Goal: Find contact information: Find contact information

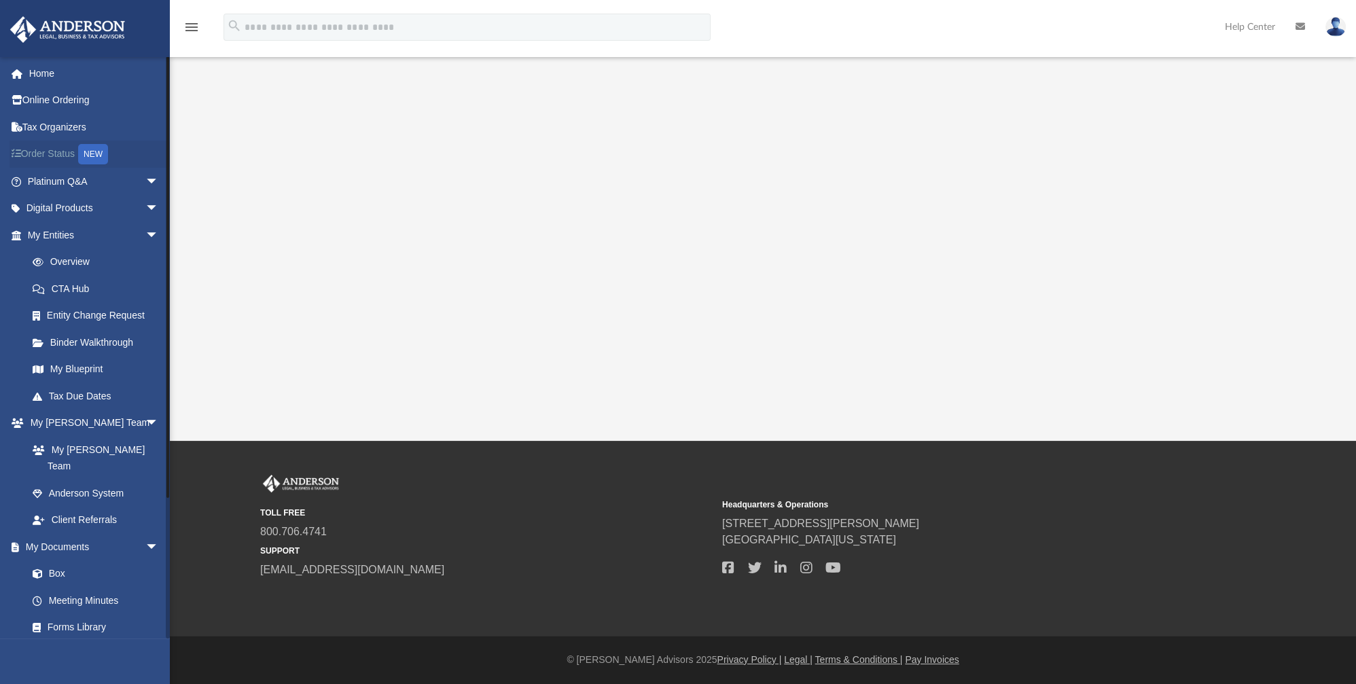
click at [64, 154] on link "Order Status NEW" at bounding box center [95, 155] width 170 height 28
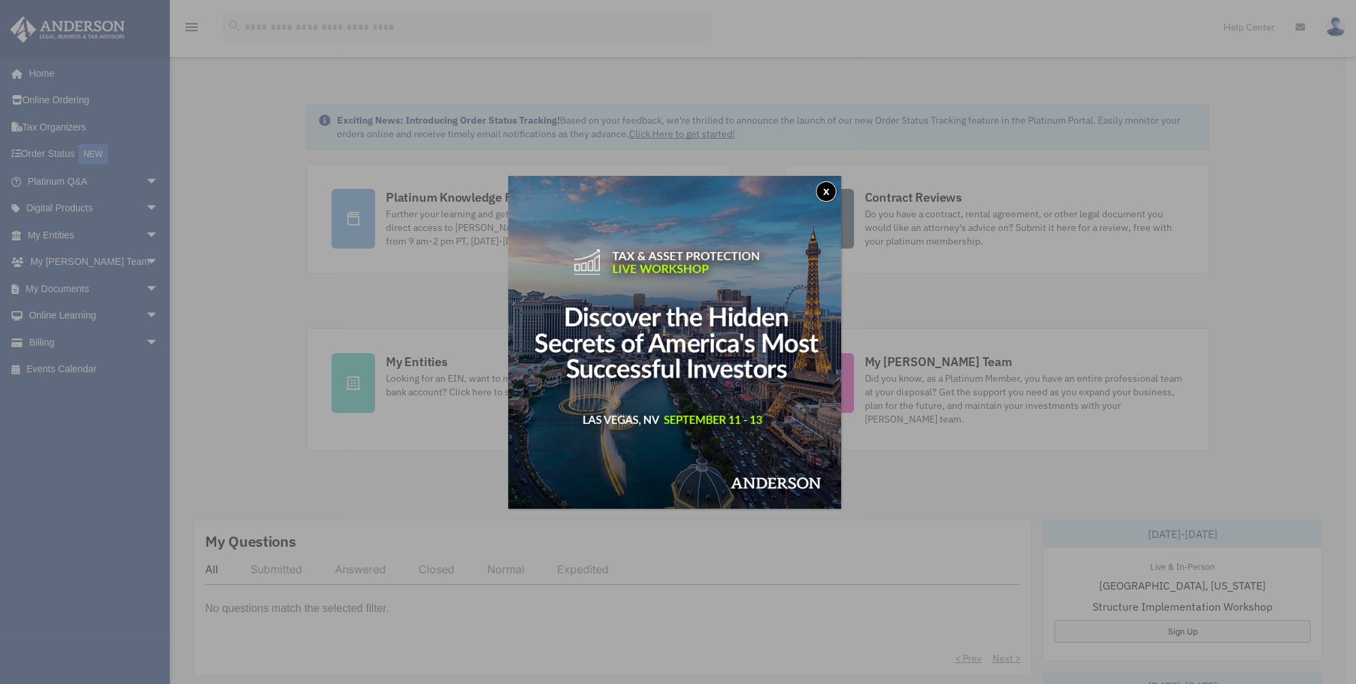
click at [827, 194] on button "x" at bounding box center [826, 191] width 20 height 20
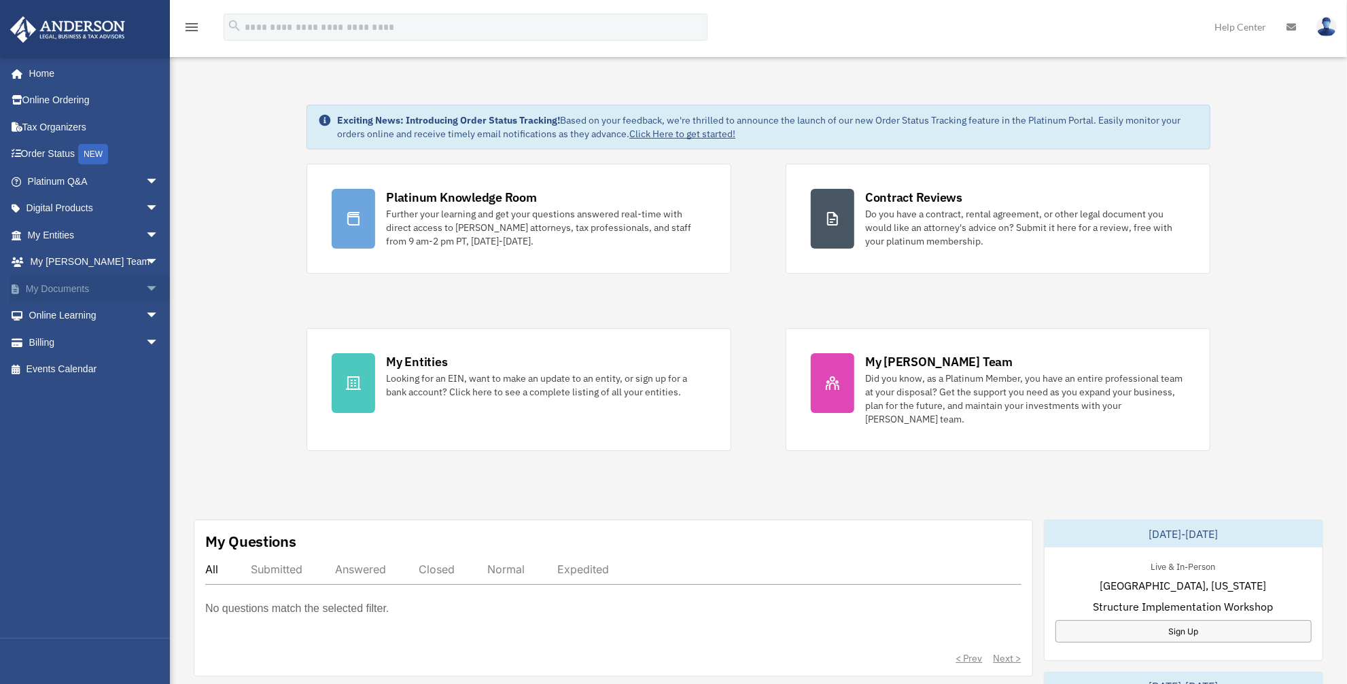
click at [110, 284] on link "My Documents arrow_drop_down" at bounding box center [95, 288] width 170 height 27
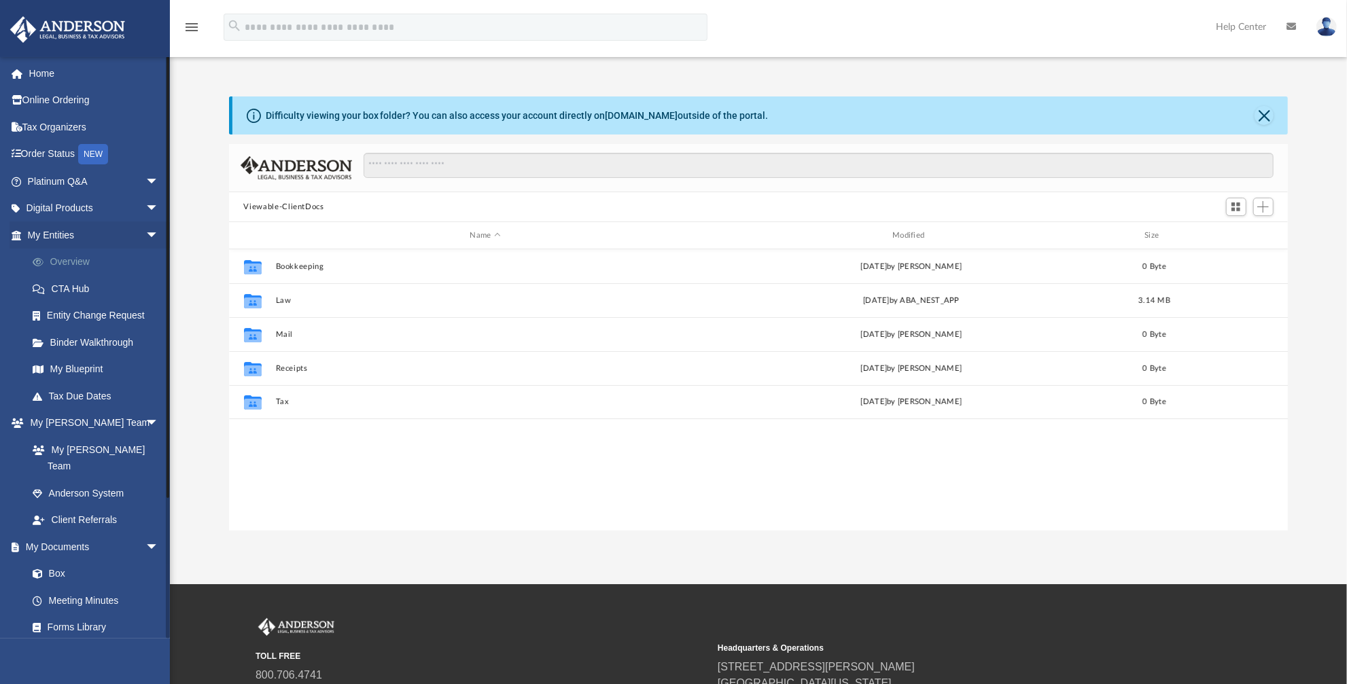
scroll to position [300, 1050]
click at [80, 262] on link "Overview" at bounding box center [99, 262] width 160 height 27
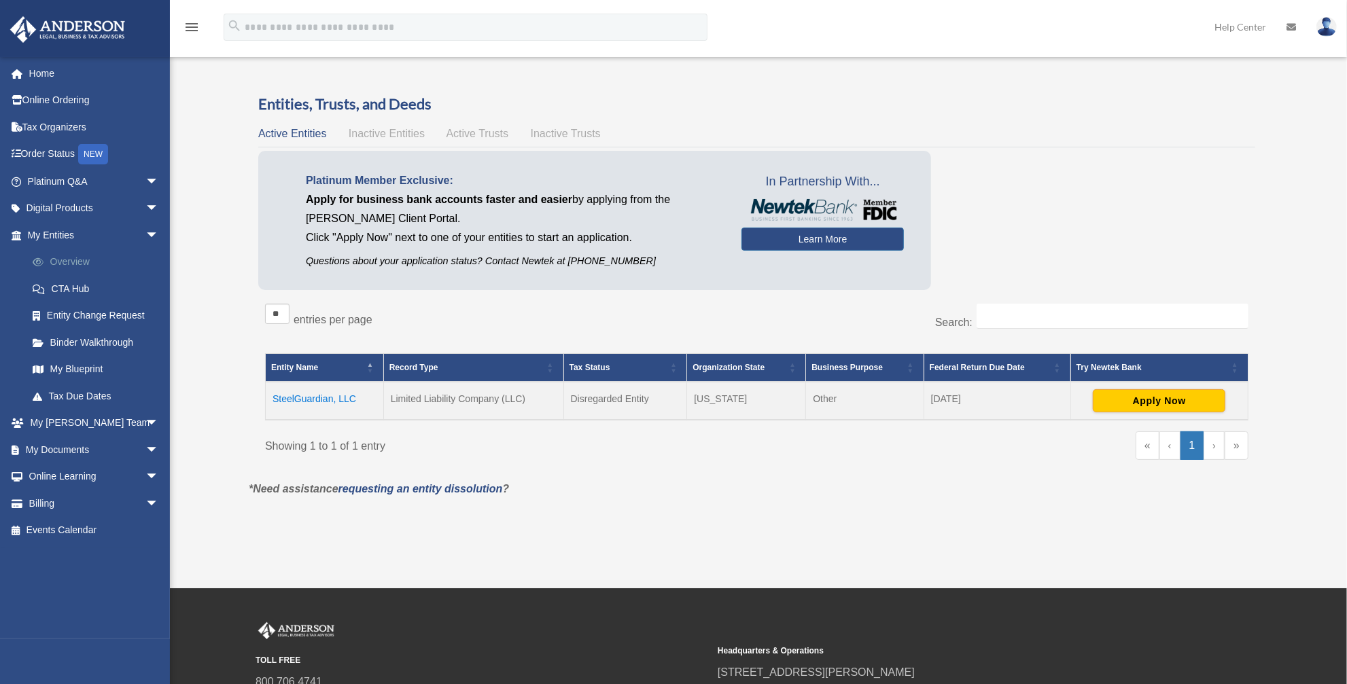
click at [77, 265] on link "Overview" at bounding box center [99, 262] width 160 height 27
click at [75, 370] on link "My Blueprint" at bounding box center [99, 369] width 160 height 27
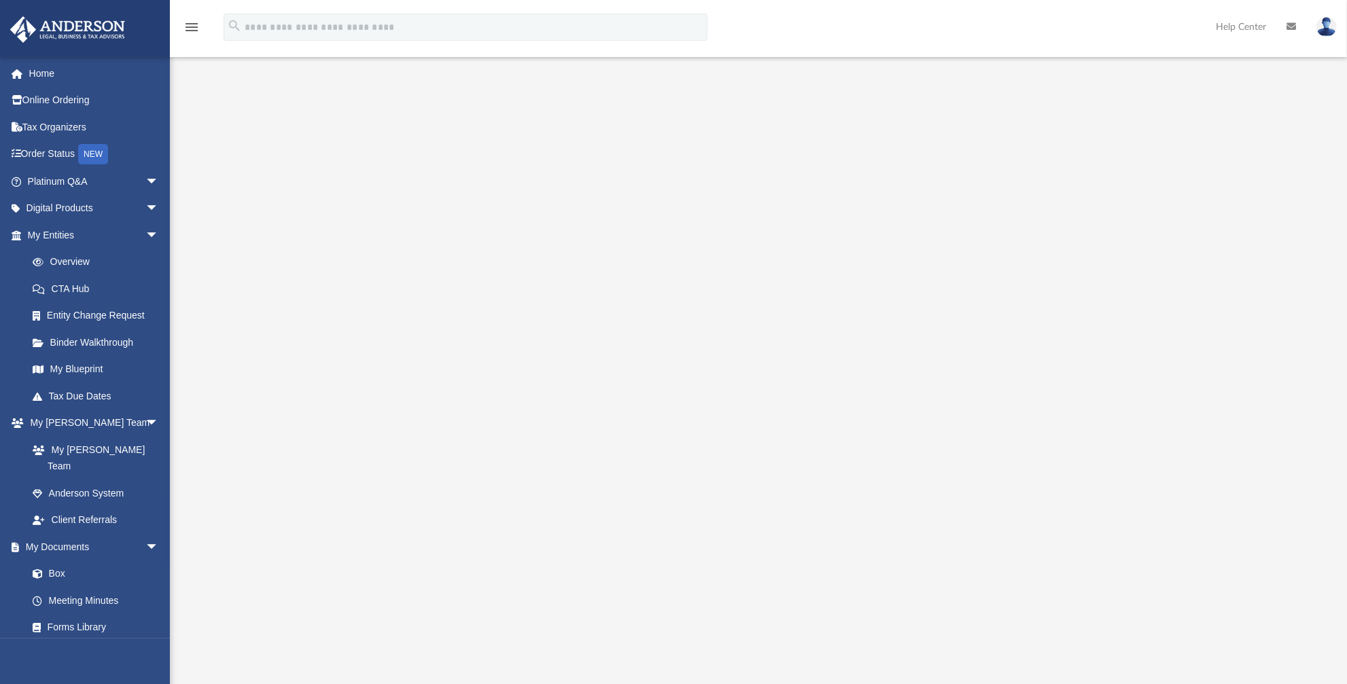
scroll to position [123, 0]
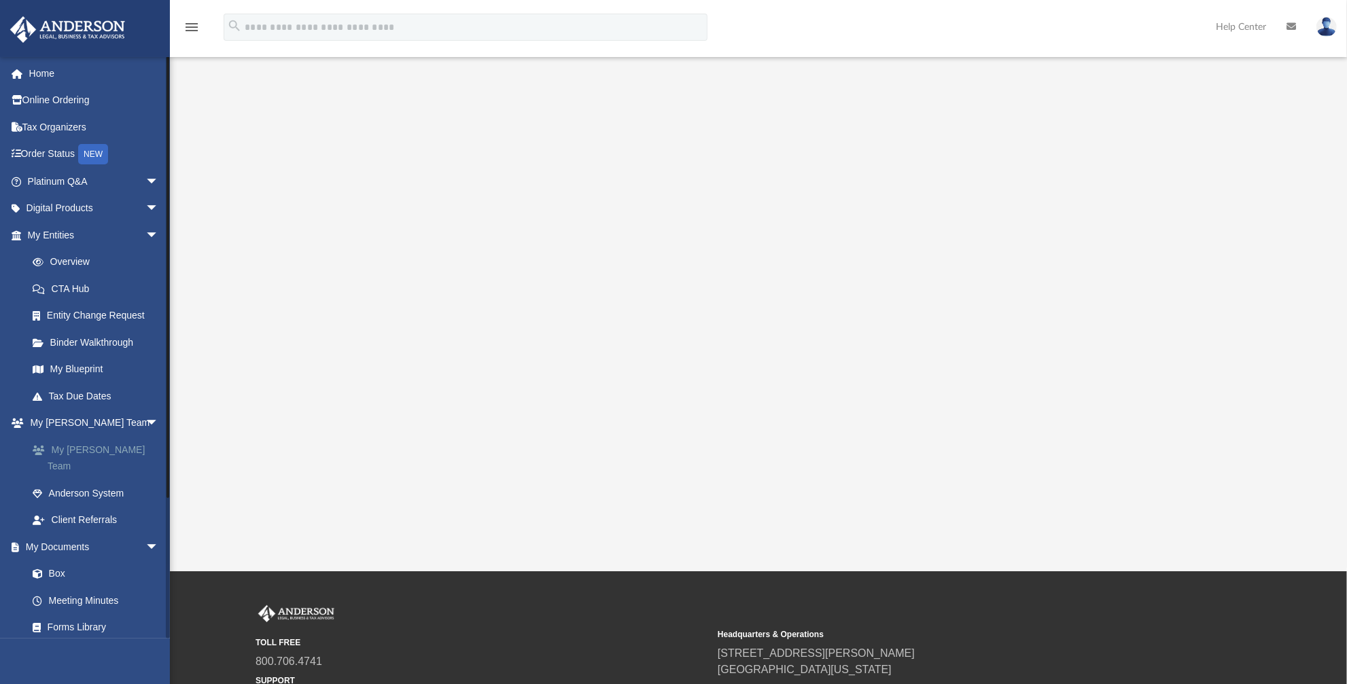
click at [96, 440] on link "My [PERSON_NAME] Team" at bounding box center [99, 457] width 160 height 43
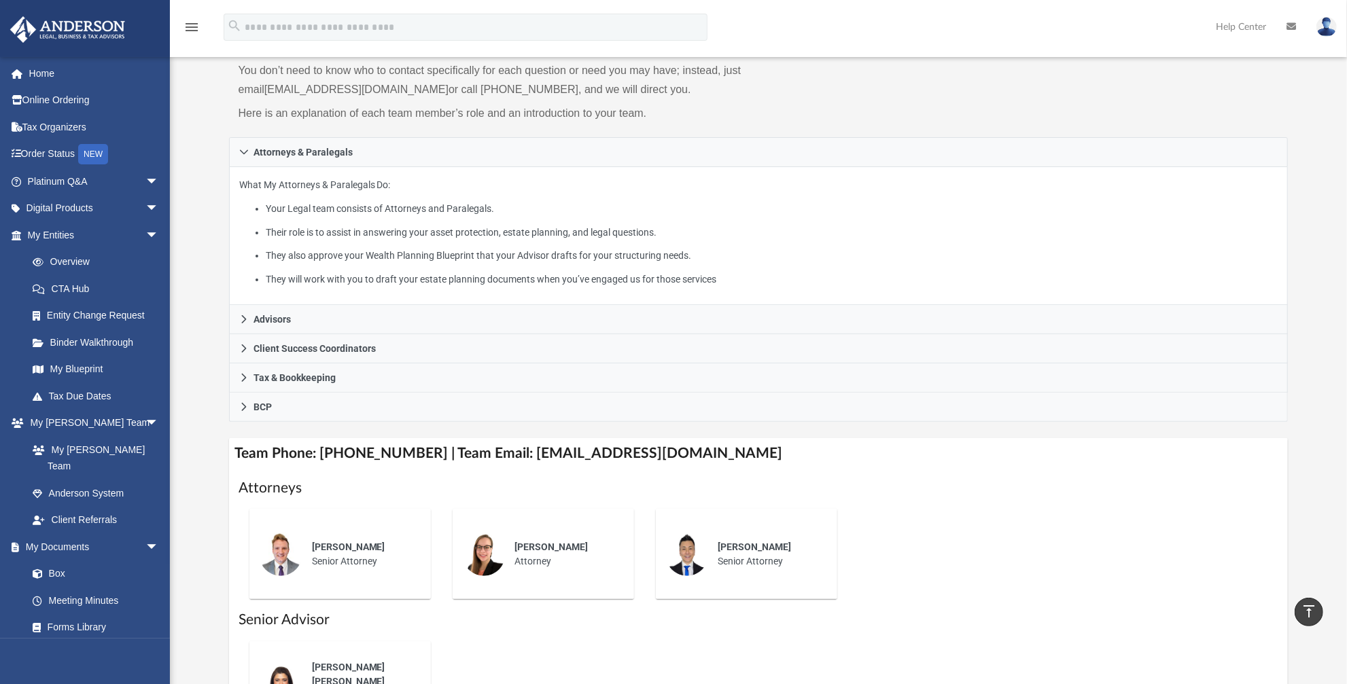
scroll to position [123, 0]
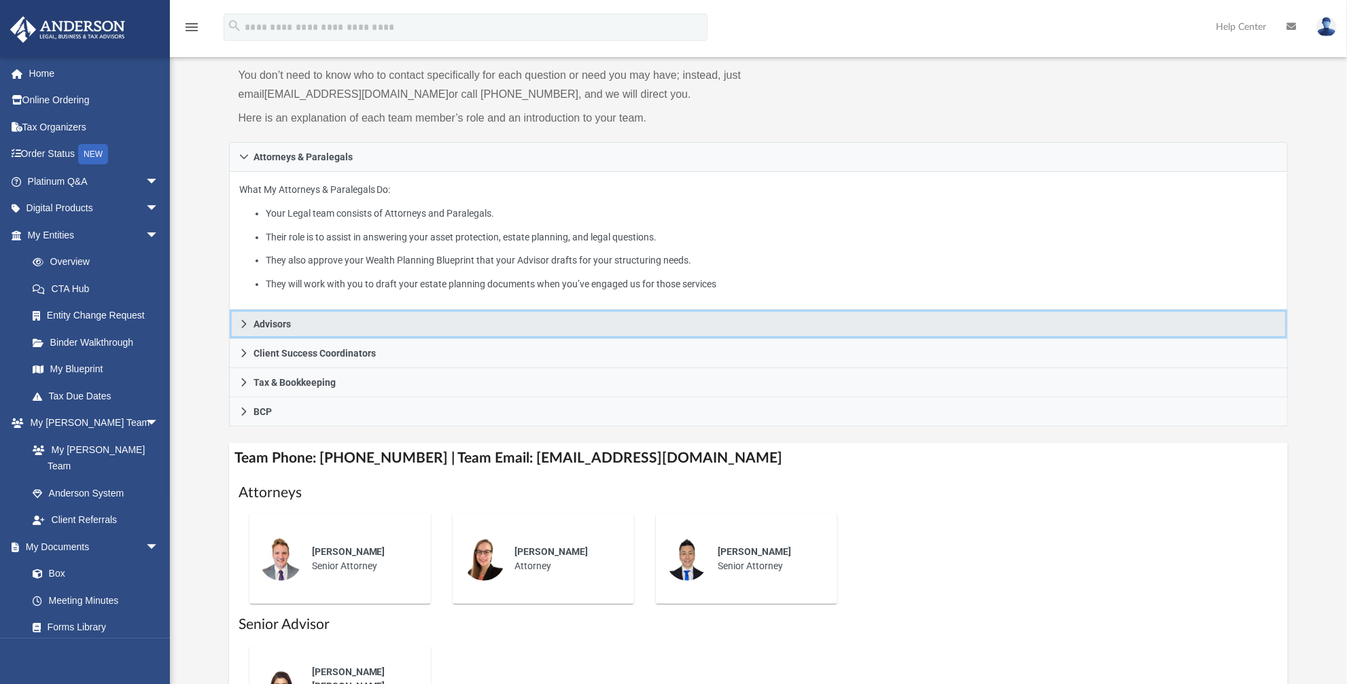
click at [281, 319] on span "Advisors" at bounding box center [271, 324] width 37 height 10
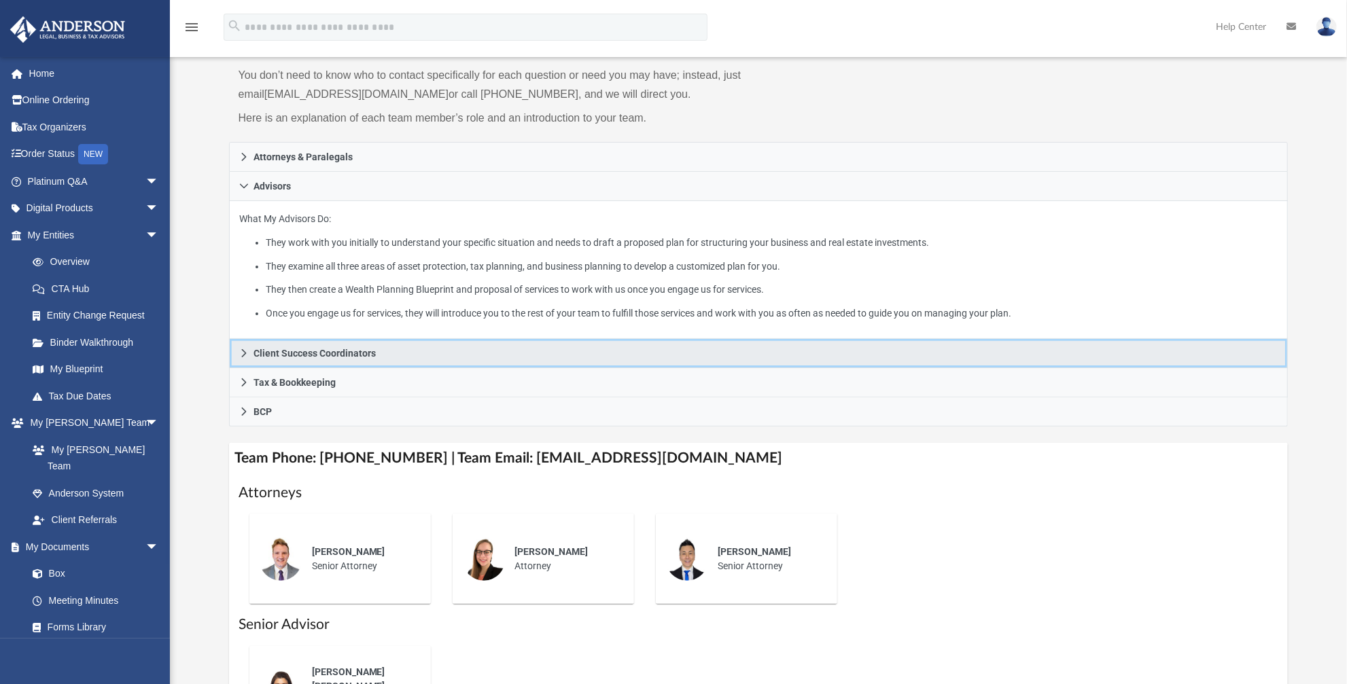
click at [285, 355] on span "Client Success Coordinators" at bounding box center [314, 354] width 122 height 10
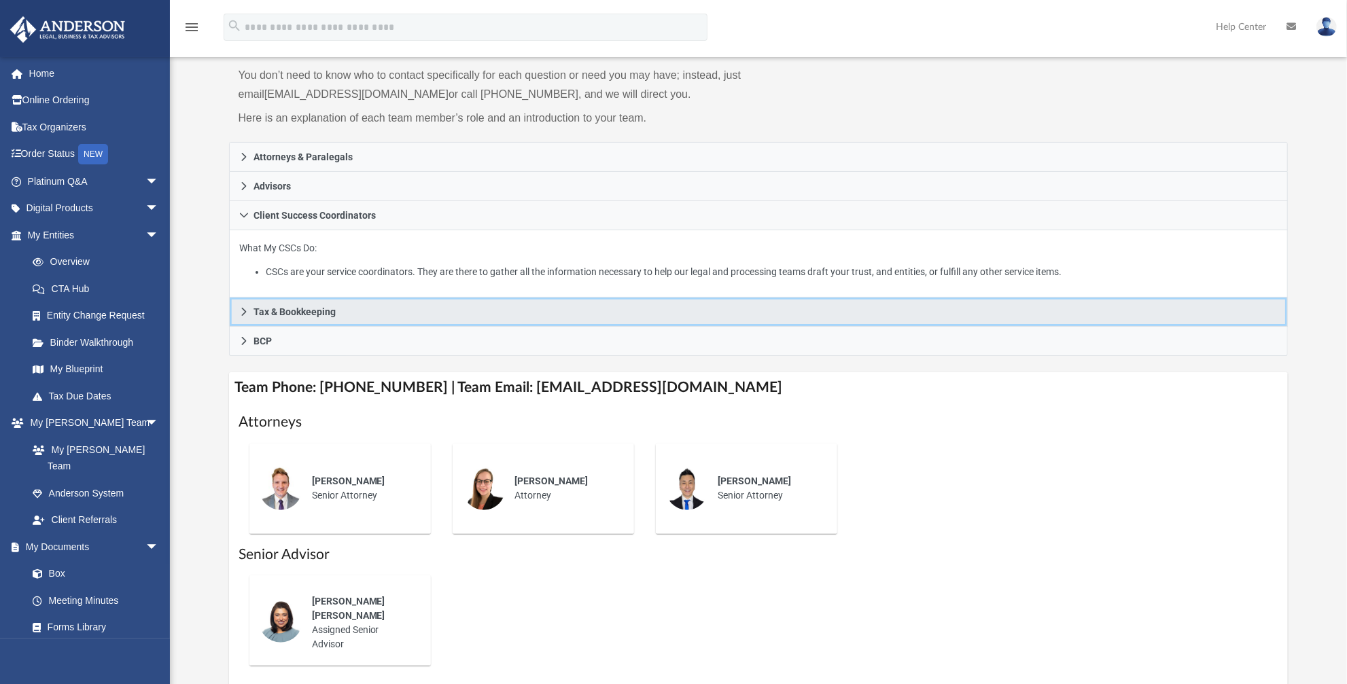
click at [297, 314] on span "Tax & Bookkeeping" at bounding box center [294, 312] width 82 height 10
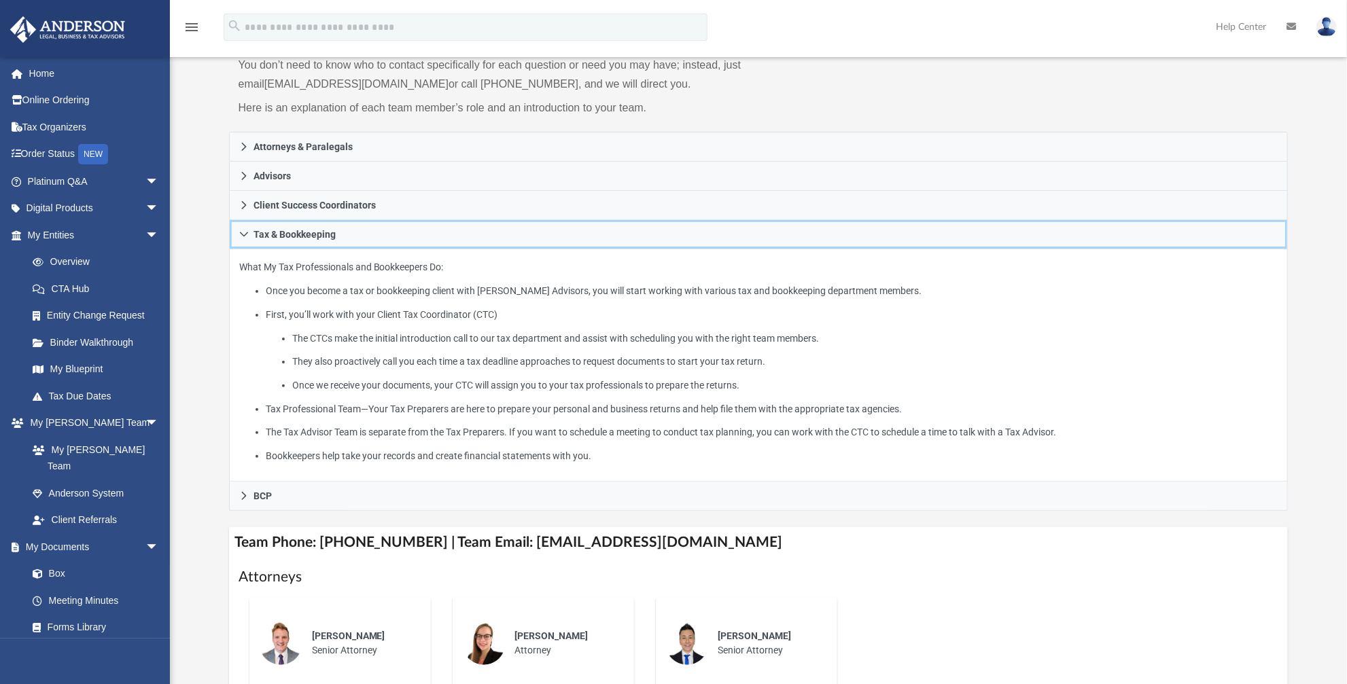
scroll to position [247, 0]
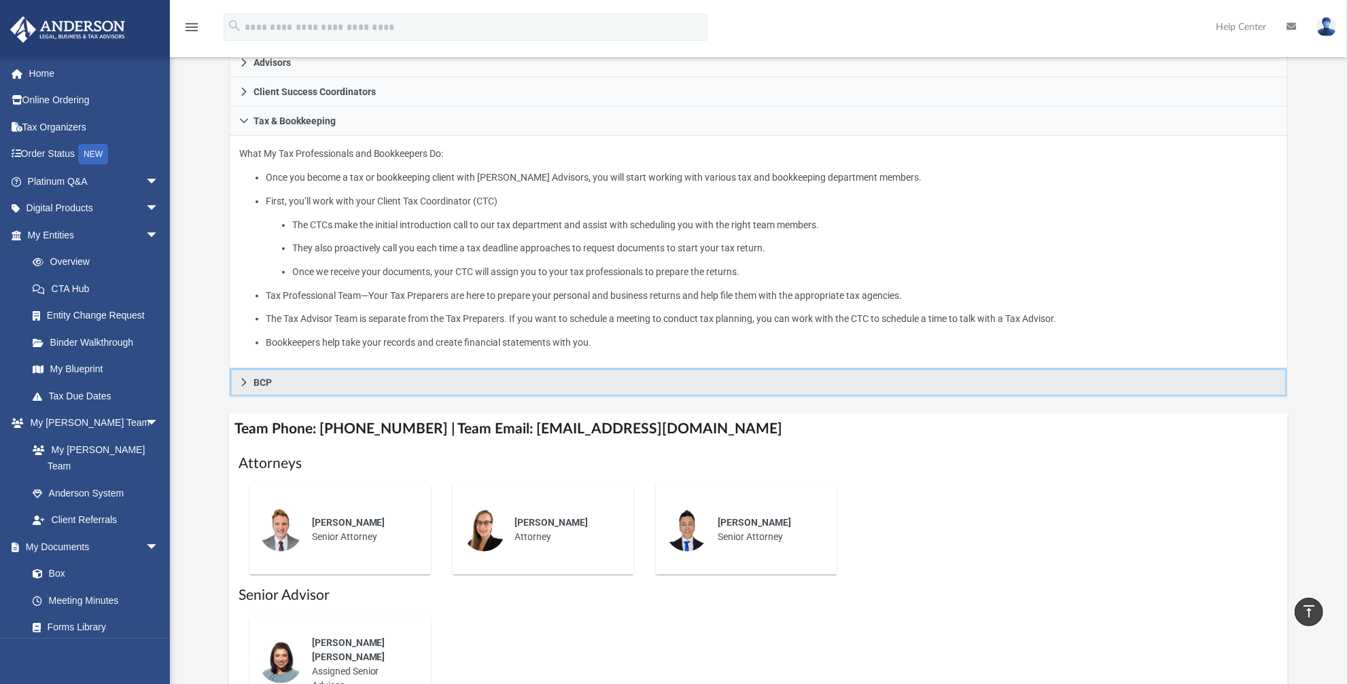
click at [256, 380] on span "BCP" at bounding box center [262, 383] width 18 height 10
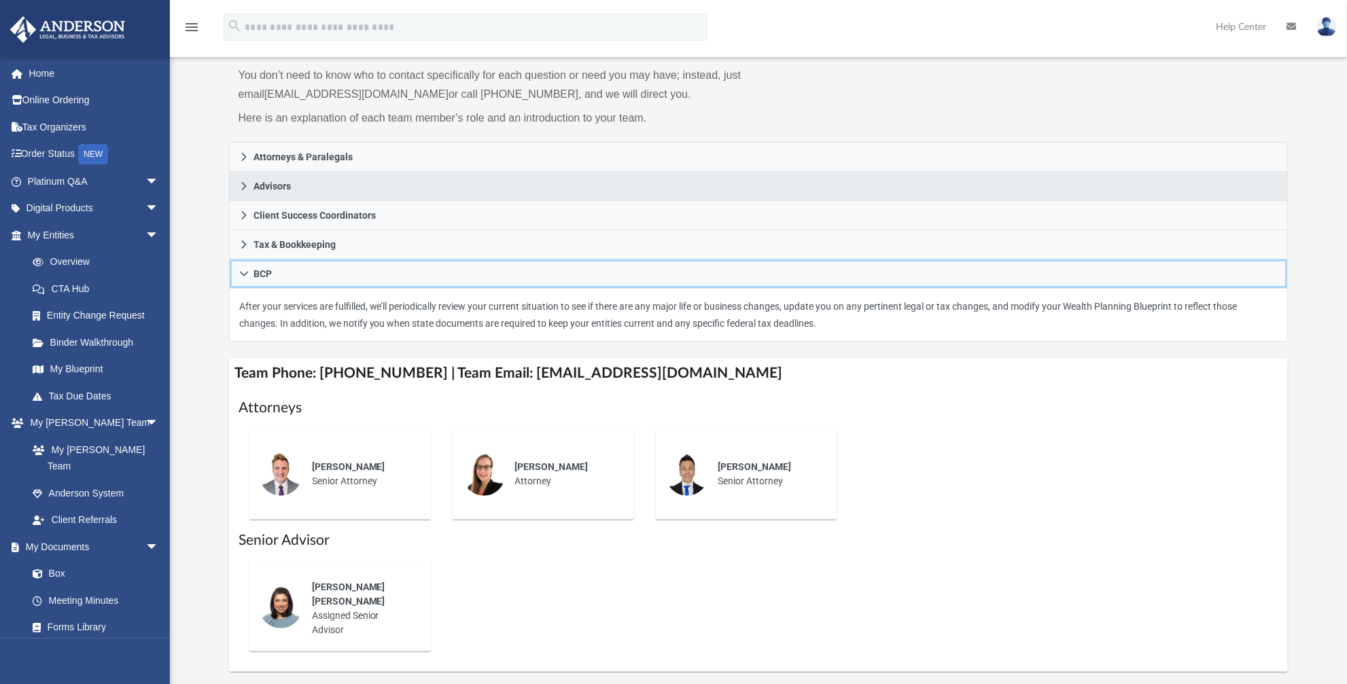
scroll to position [0, 0]
